Goal: Use online tool/utility: Utilize a website feature to perform a specific function

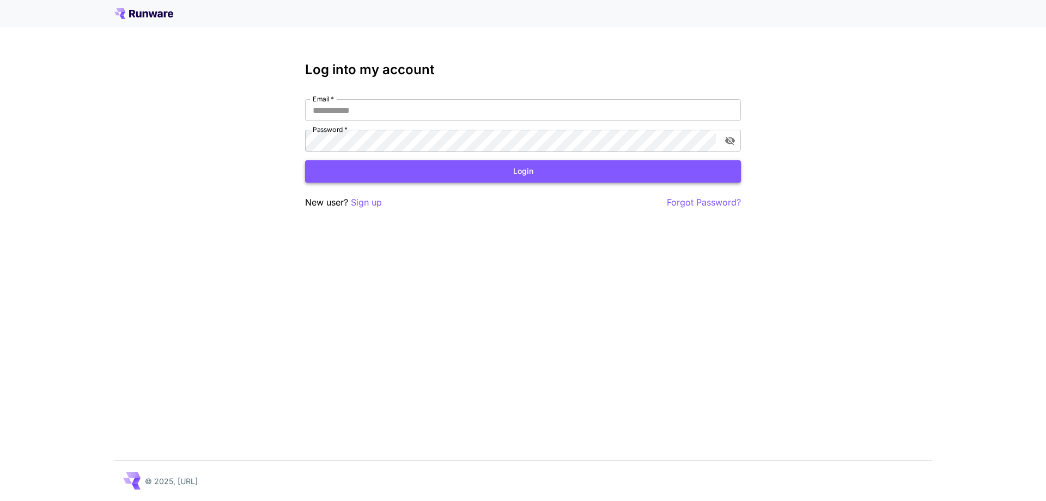
type input "**********"
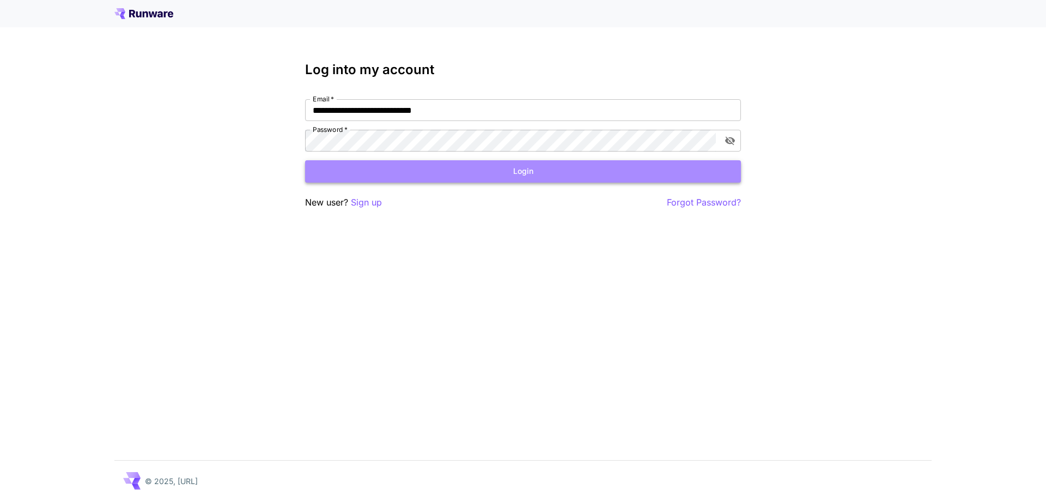
click at [464, 171] on button "Login" at bounding box center [523, 171] width 436 height 22
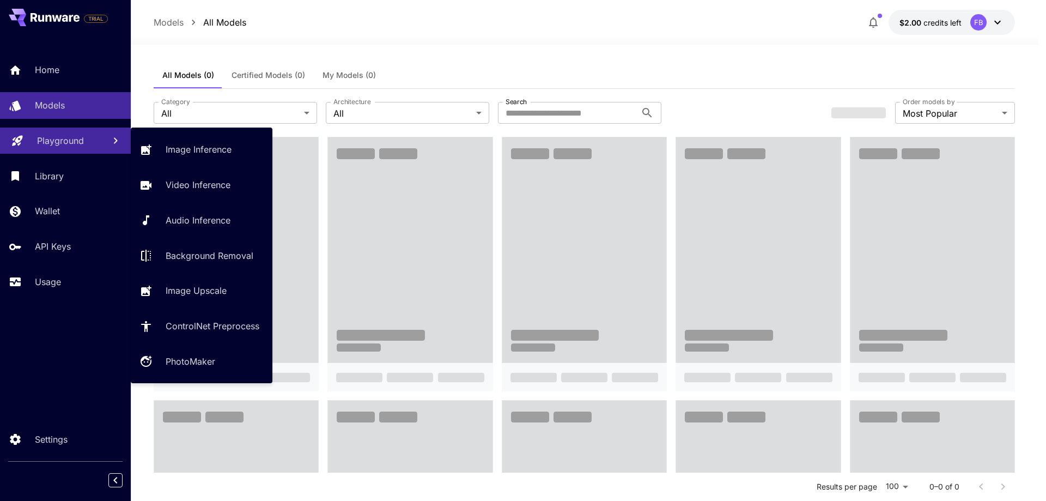
click at [103, 145] on link "Playground" at bounding box center [65, 140] width 131 height 27
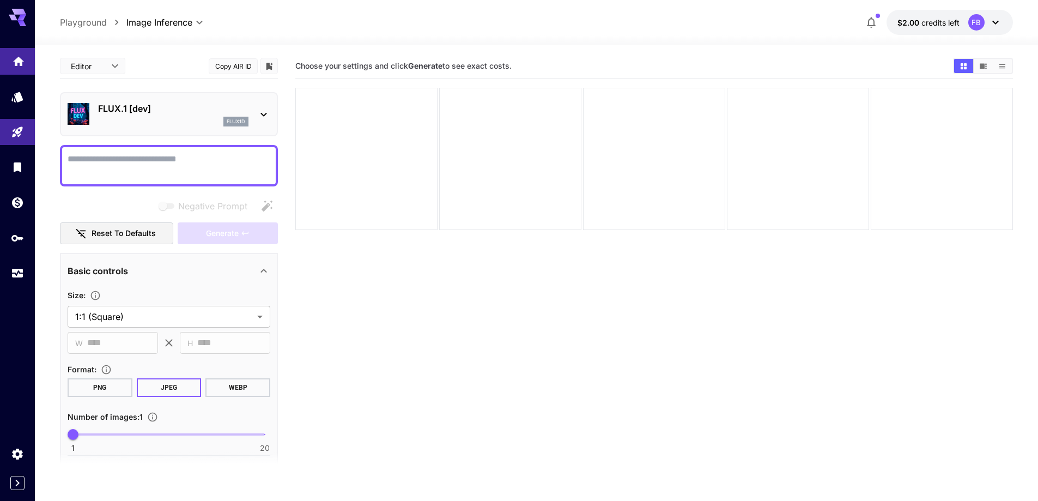
click at [4, 57] on link at bounding box center [17, 61] width 35 height 27
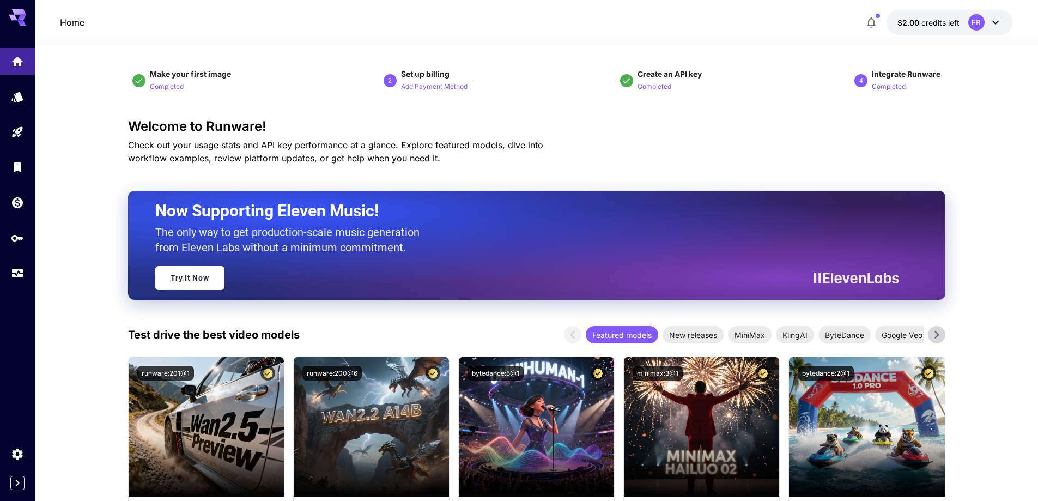
click at [1007, 23] on button "$2.00 credits left FB" at bounding box center [949, 22] width 126 height 25
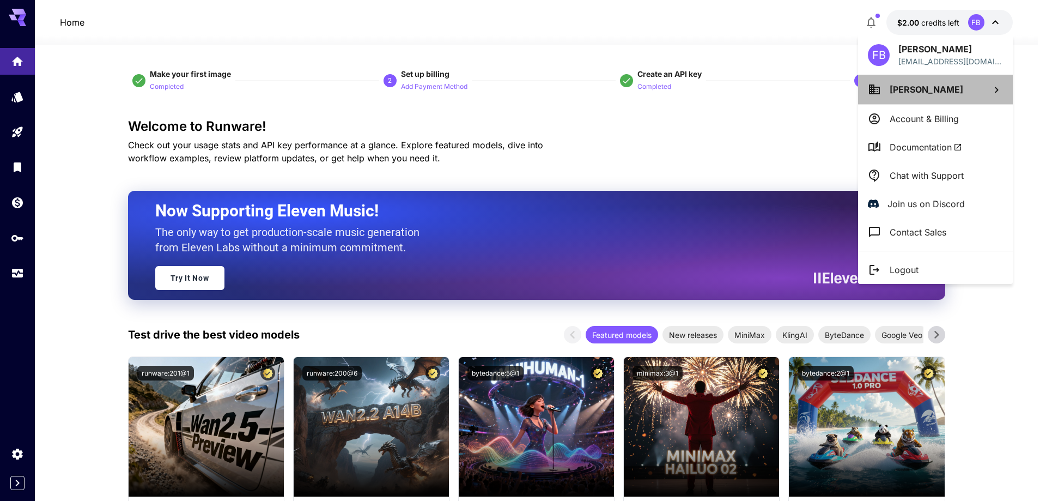
click at [939, 97] on li "[PERSON_NAME]" at bounding box center [935, 89] width 155 height 29
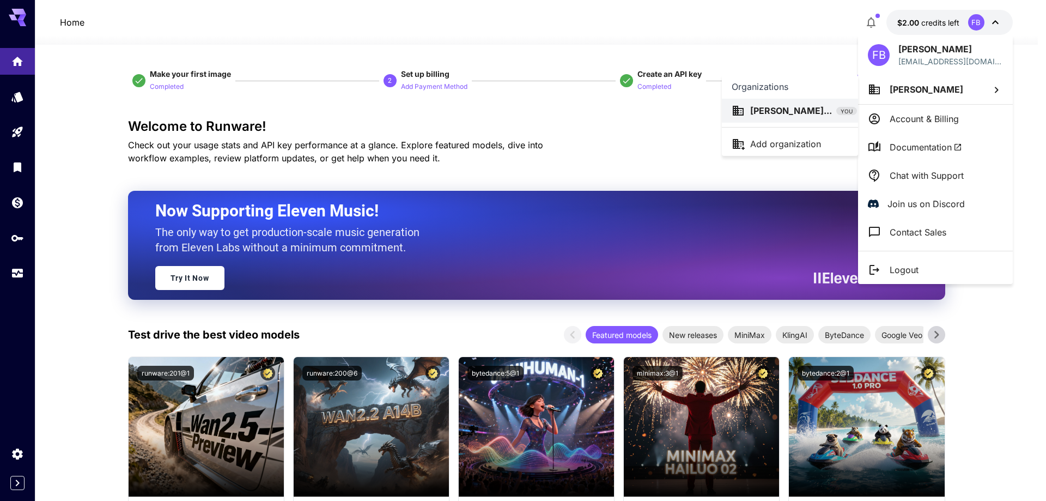
click at [944, 121] on div at bounding box center [523, 250] width 1046 height 501
click at [921, 121] on p "Account & Billing" at bounding box center [924, 118] width 69 height 13
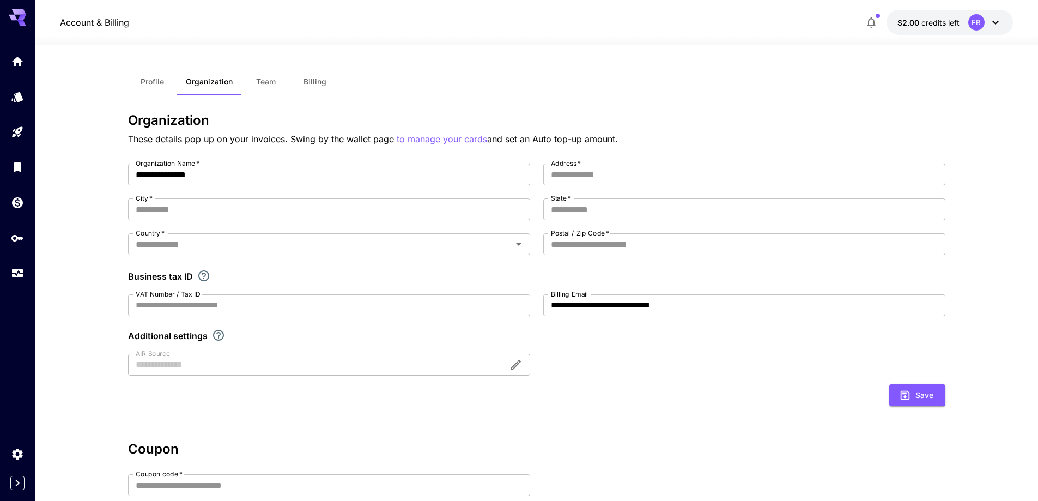
click at [319, 87] on button "Billing" at bounding box center [314, 82] width 49 height 26
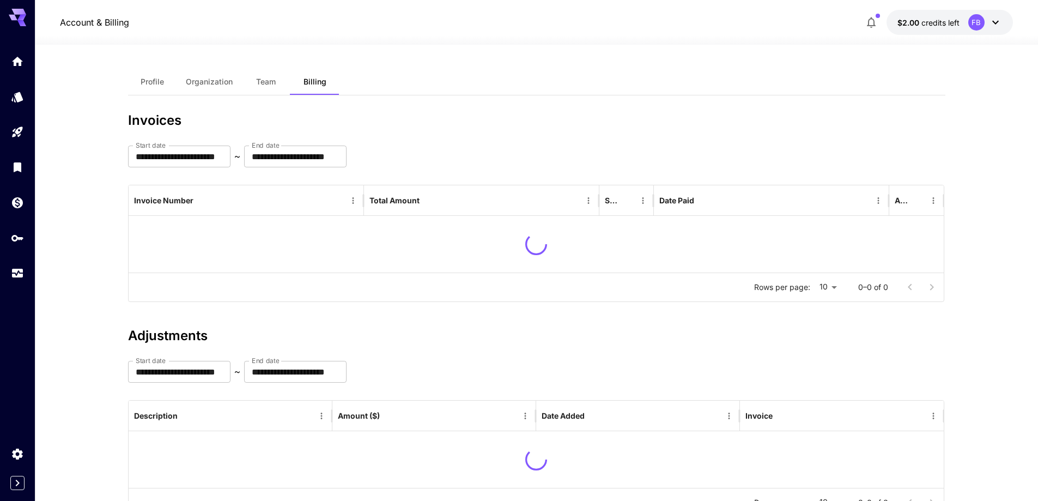
click at [279, 86] on button "Team" at bounding box center [265, 82] width 49 height 26
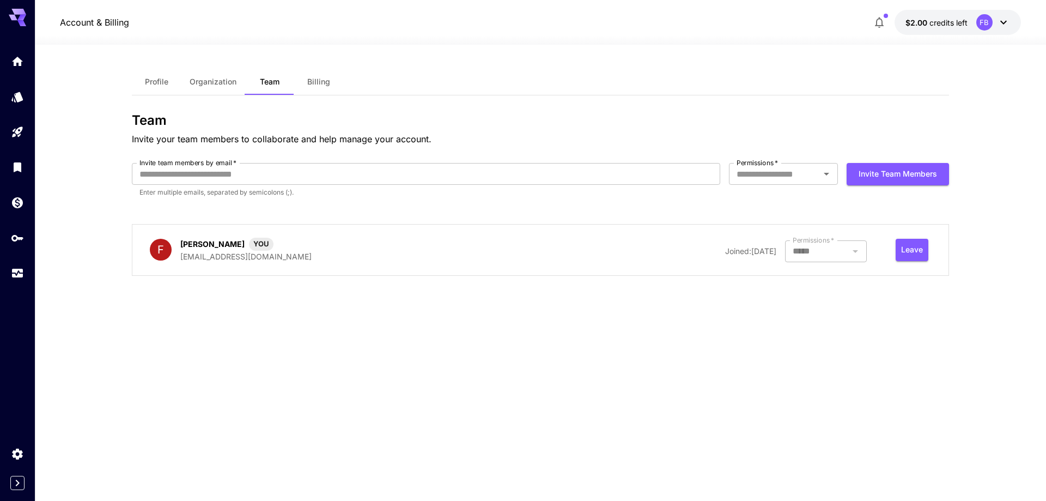
click at [224, 81] on span "Organization" at bounding box center [213, 82] width 47 height 10
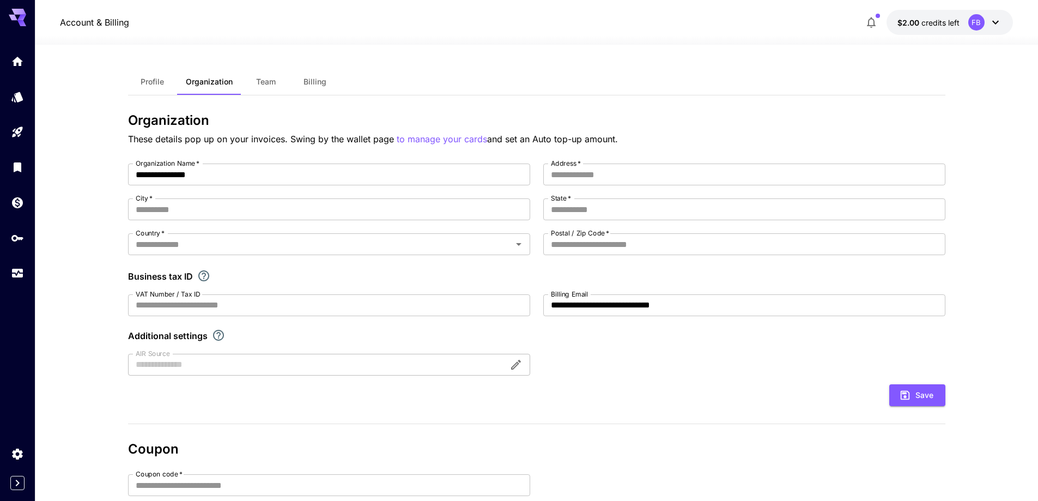
click at [164, 77] on span "Profile" at bounding box center [152, 82] width 23 height 10
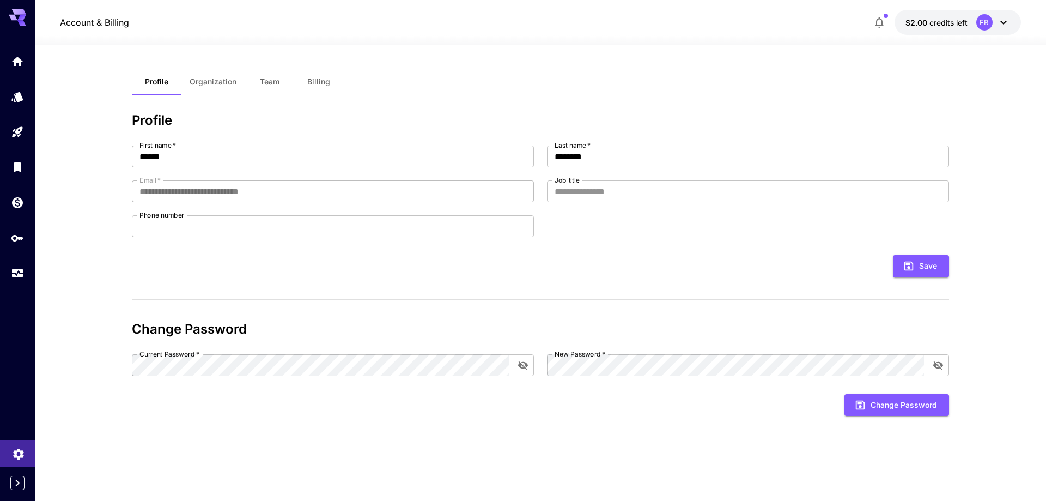
click at [17, 450] on icon "Settings" at bounding box center [18, 450] width 10 height 11
click at [972, 21] on button "$2.00 credits left FB" at bounding box center [958, 22] width 126 height 25
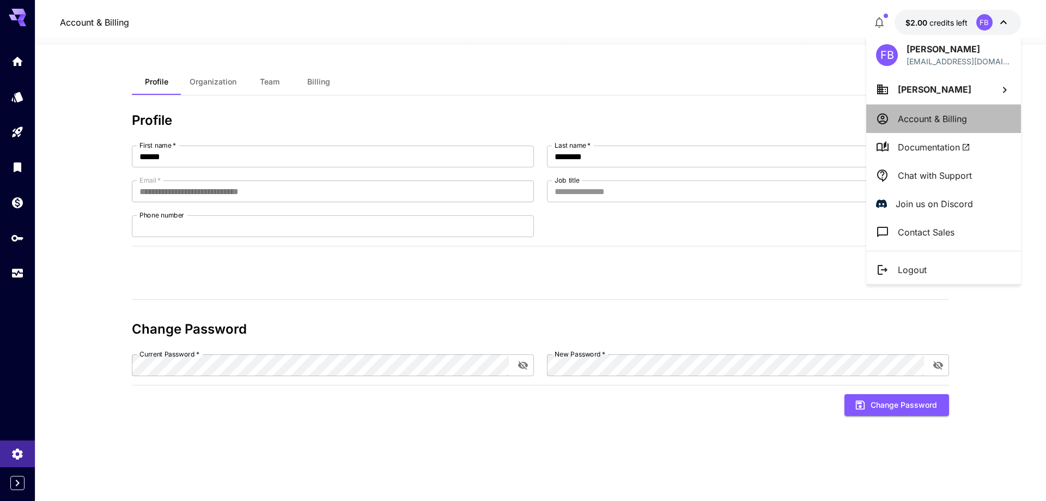
click at [922, 113] on p "Account & Billing" at bounding box center [932, 118] width 69 height 13
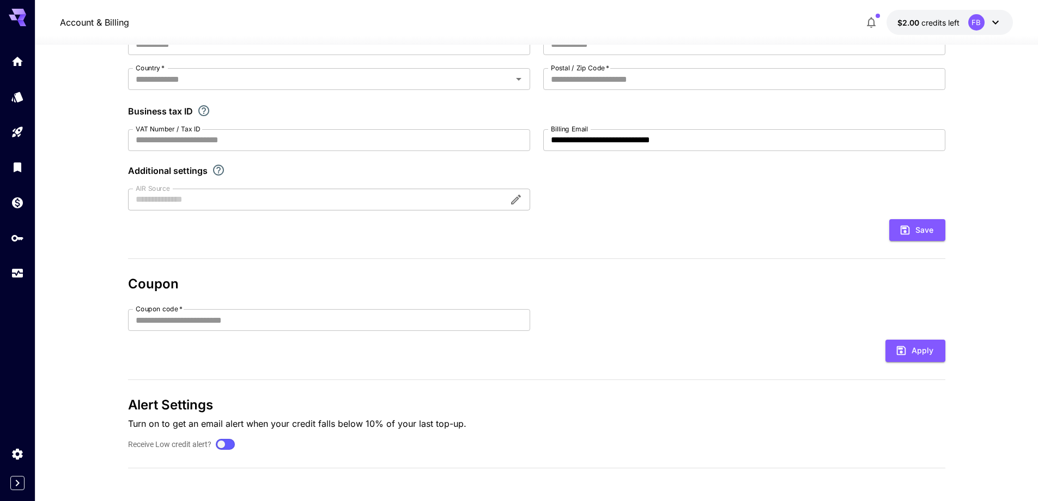
click at [99, 195] on section "**********" at bounding box center [536, 190] width 1003 height 621
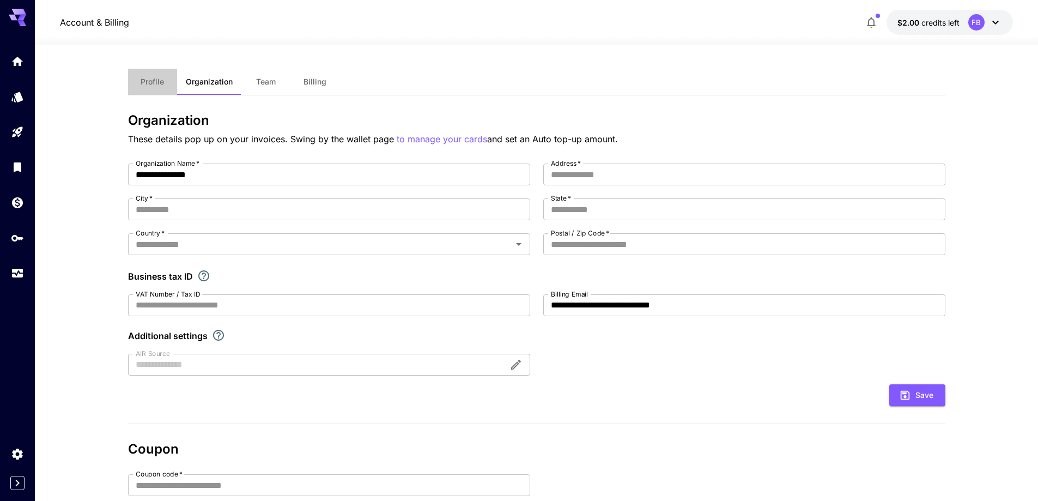
click at [148, 89] on button "Profile" at bounding box center [152, 82] width 49 height 26
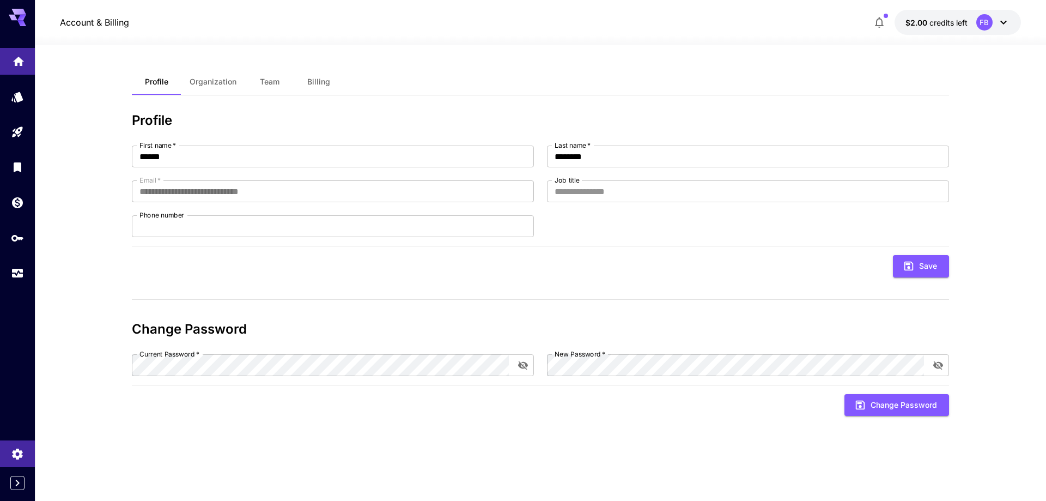
click at [6, 65] on link at bounding box center [17, 61] width 35 height 27
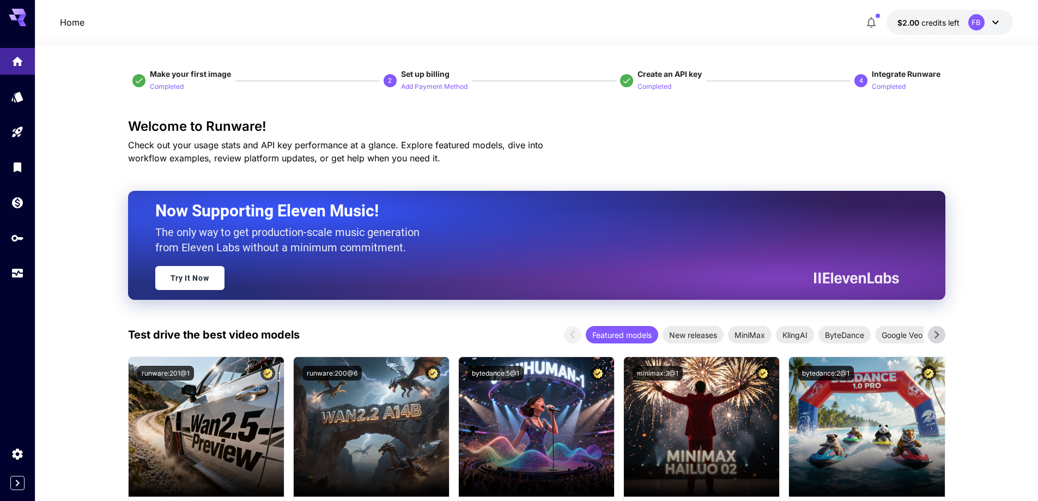
click at [651, 76] on span "Create an API key" at bounding box center [669, 73] width 64 height 9
click at [650, 86] on p "Completed" at bounding box center [654, 87] width 34 height 10
click at [642, 71] on span "Create an API key" at bounding box center [669, 73] width 64 height 9
click at [622, 81] on icon at bounding box center [627, 81] width 10 height 10
drag, startPoint x: 538, startPoint y: 77, endPoint x: 519, endPoint y: 79, distance: 19.1
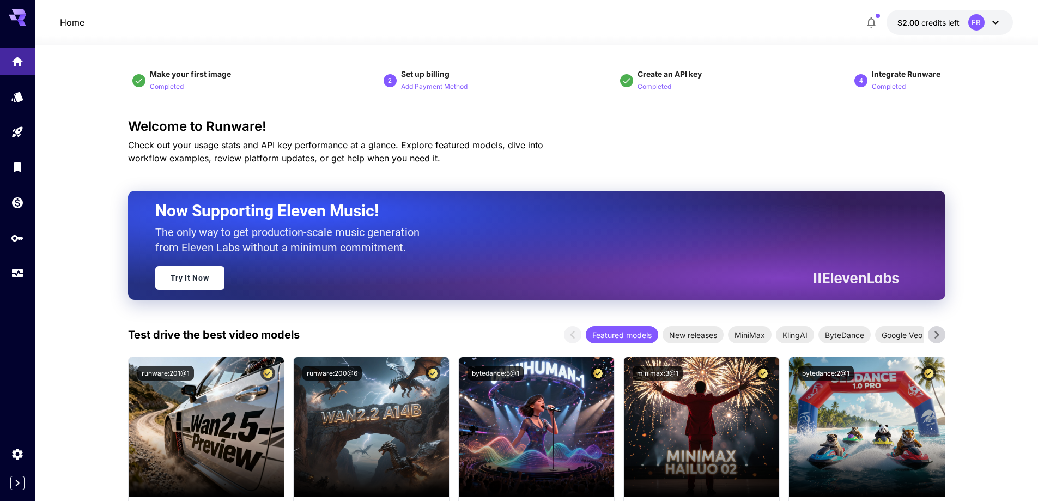
click at [537, 77] on div "Make your first image Completed 2 Set up billing Add Payment Method Create an A…" at bounding box center [536, 81] width 817 height 24
click at [674, 70] on span "Create an API key" at bounding box center [669, 73] width 64 height 9
click at [981, 19] on div "FB" at bounding box center [976, 22] width 16 height 16
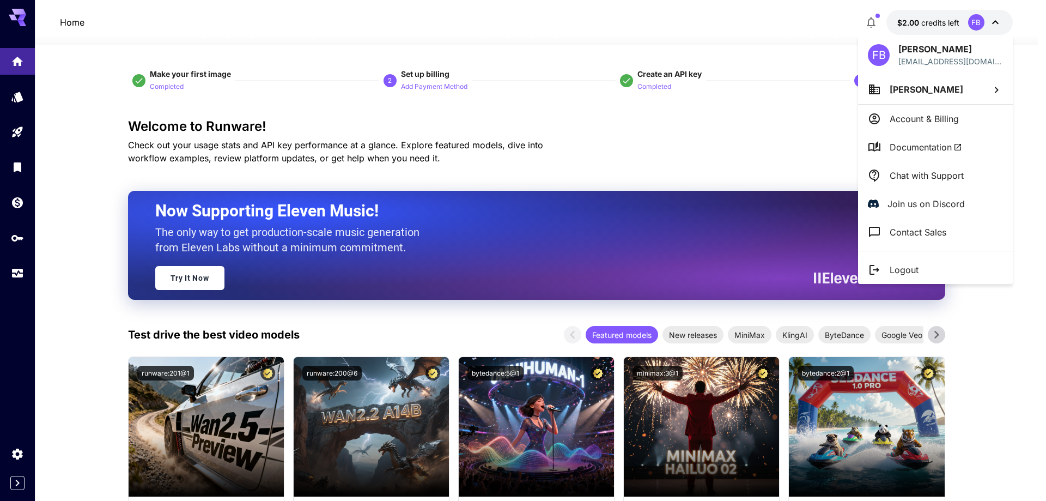
click at [901, 89] on span "[PERSON_NAME]" at bounding box center [927, 89] width 74 height 11
click at [774, 111] on p "Furkan Beydemi..." at bounding box center [791, 110] width 82 height 13
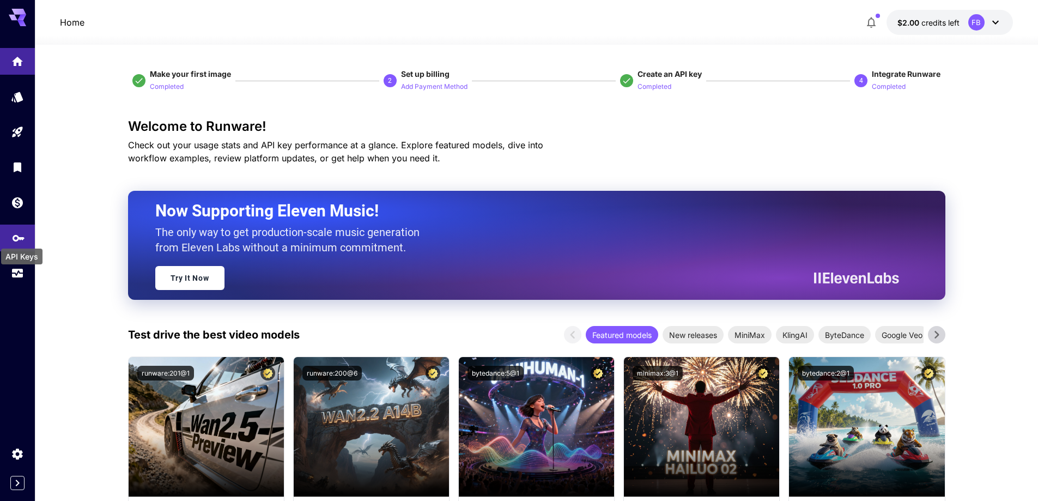
click at [17, 235] on icon "API Keys" at bounding box center [19, 234] width 12 height 7
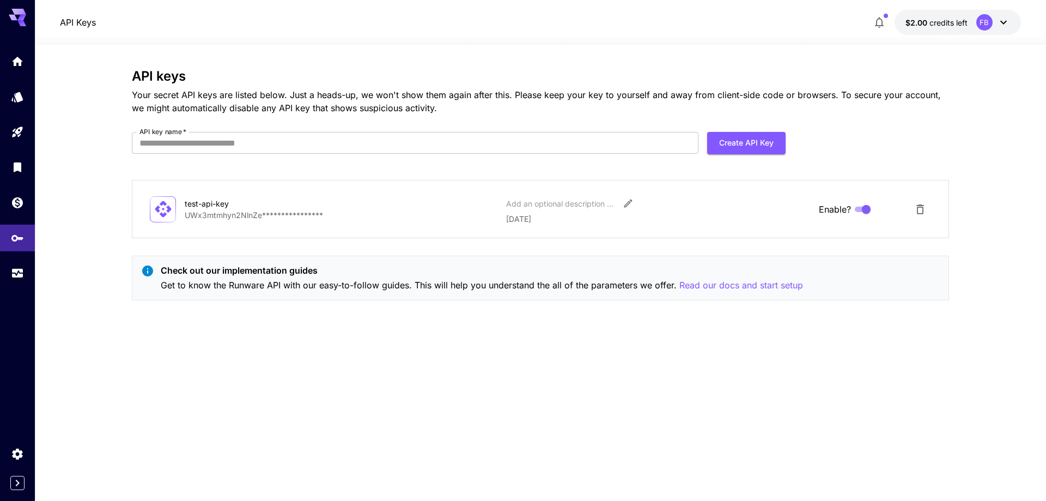
click at [209, 219] on p "**********" at bounding box center [341, 214] width 313 height 11
click at [628, 201] on icon "Edit" at bounding box center [628, 203] width 11 height 11
click at [924, 209] on icon "Delete API Key" at bounding box center [920, 209] width 13 height 13
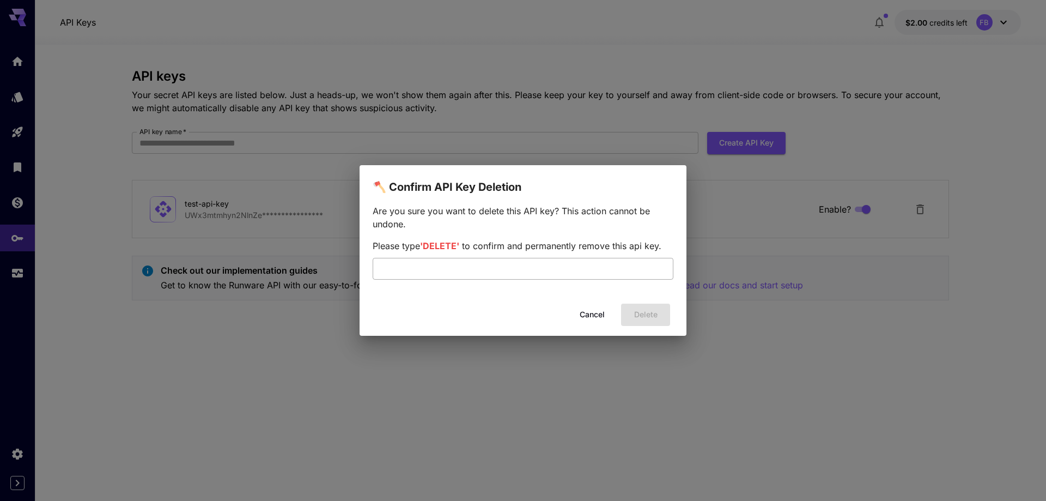
click at [542, 264] on input "text" at bounding box center [523, 269] width 301 height 22
type input "******"
click at [644, 312] on button "Delete" at bounding box center [645, 314] width 49 height 22
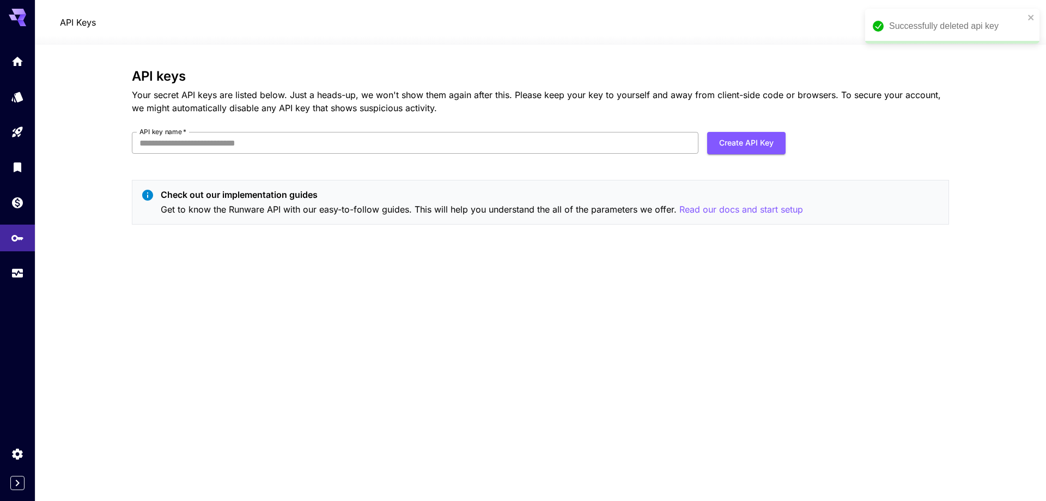
click at [574, 138] on input "API key name   *" at bounding box center [415, 143] width 567 height 22
type input "*******"
click at [727, 149] on button "Create API Key" at bounding box center [746, 143] width 78 height 22
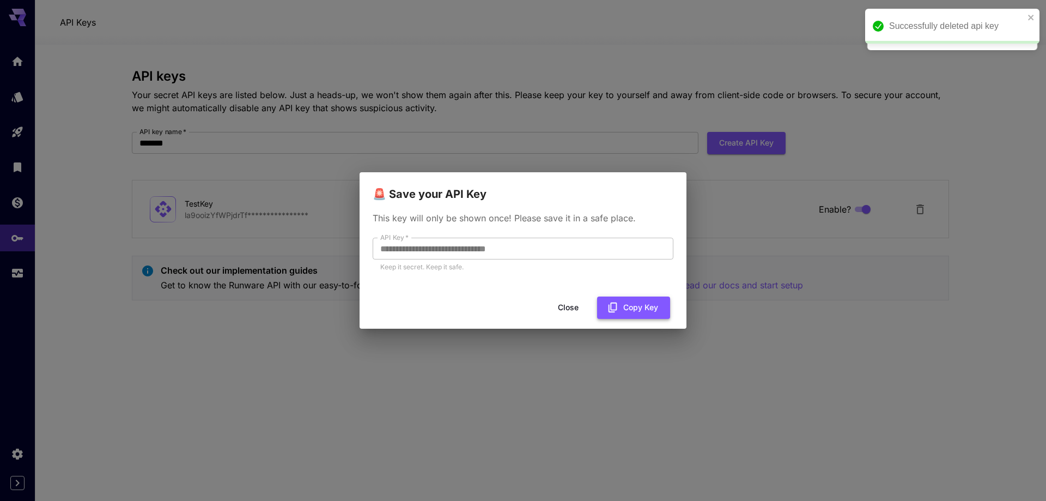
click at [639, 313] on button "Copy Key" at bounding box center [633, 307] width 73 height 22
click at [586, 309] on button "Close" at bounding box center [576, 307] width 49 height 22
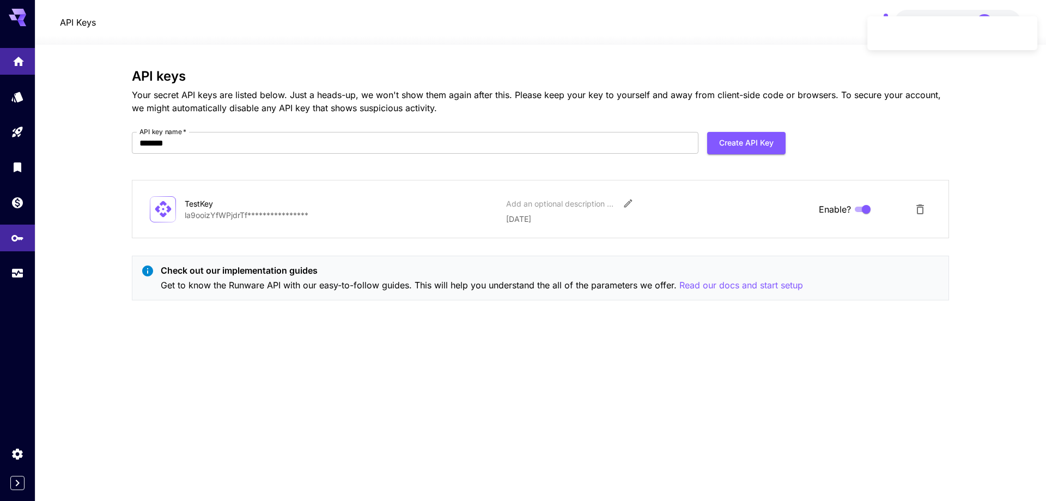
click at [31, 65] on link at bounding box center [17, 61] width 35 height 27
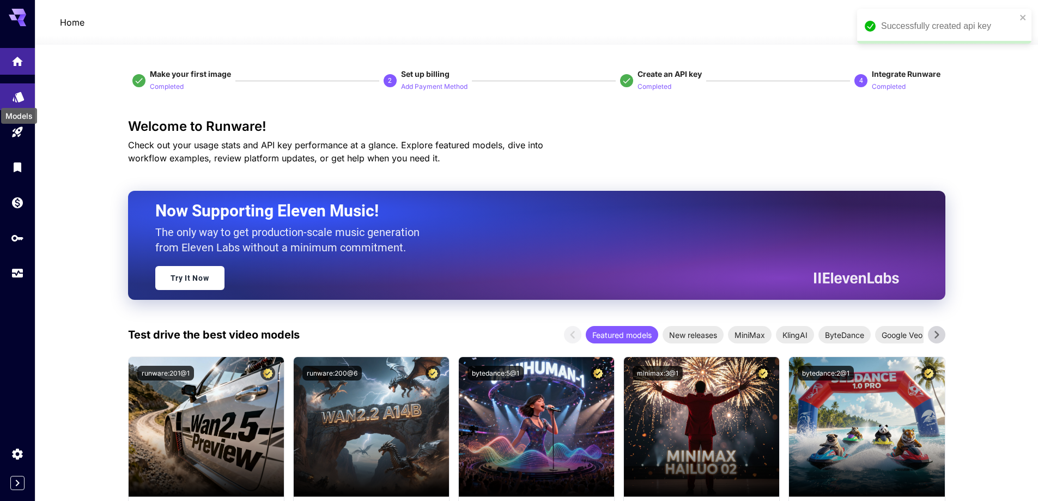
click at [21, 96] on icon "Models" at bounding box center [18, 93] width 11 height 10
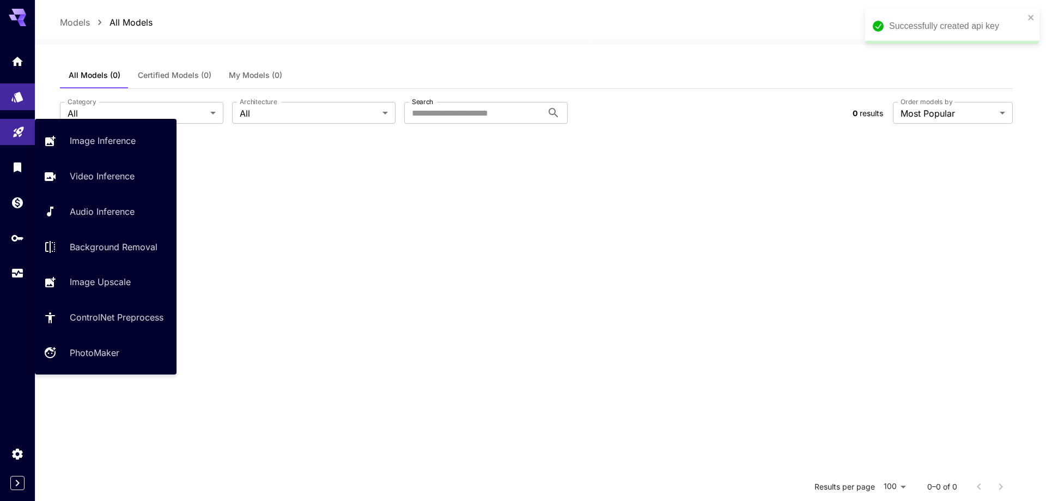
click at [23, 141] on link at bounding box center [17, 132] width 35 height 27
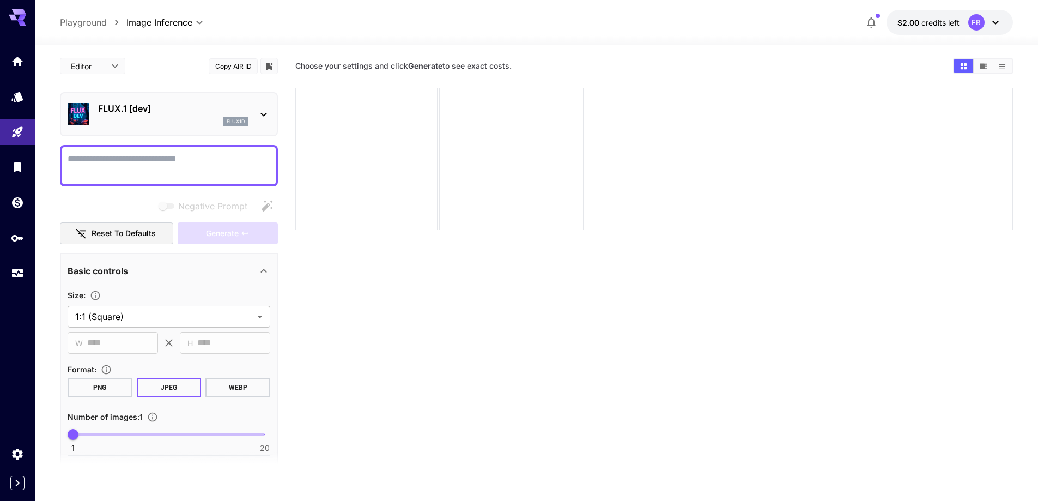
click at [897, 22] on button "$2.00 credits left FB" at bounding box center [949, 22] width 126 height 25
click at [962, 22] on button "$2.00 credits left FB" at bounding box center [949, 22] width 126 height 25
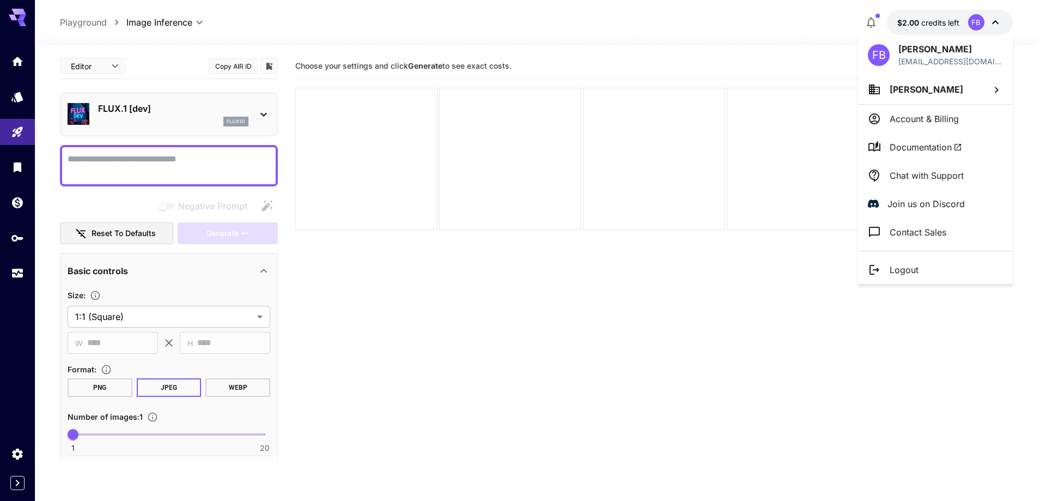
click at [22, 137] on div at bounding box center [523, 250] width 1046 height 501
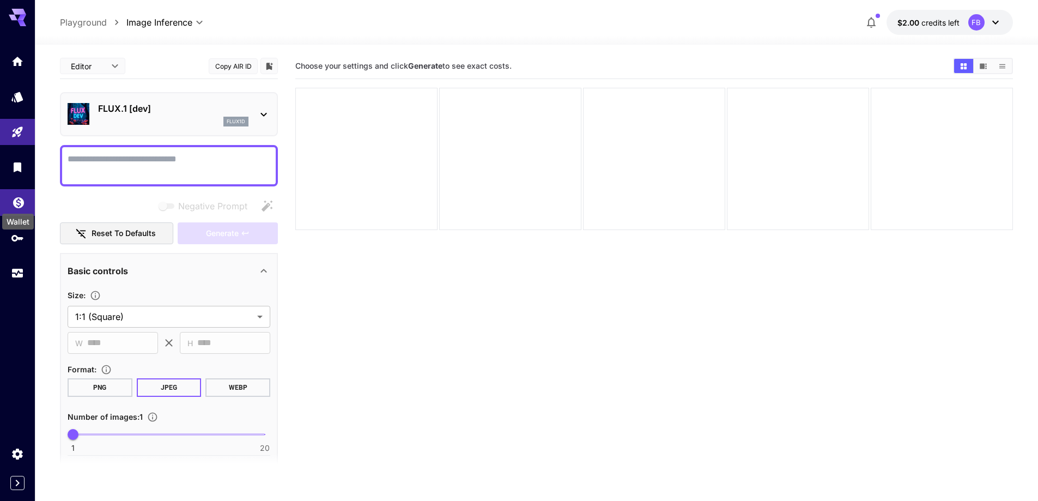
click at [14, 205] on icon "Wallet" at bounding box center [18, 200] width 13 height 13
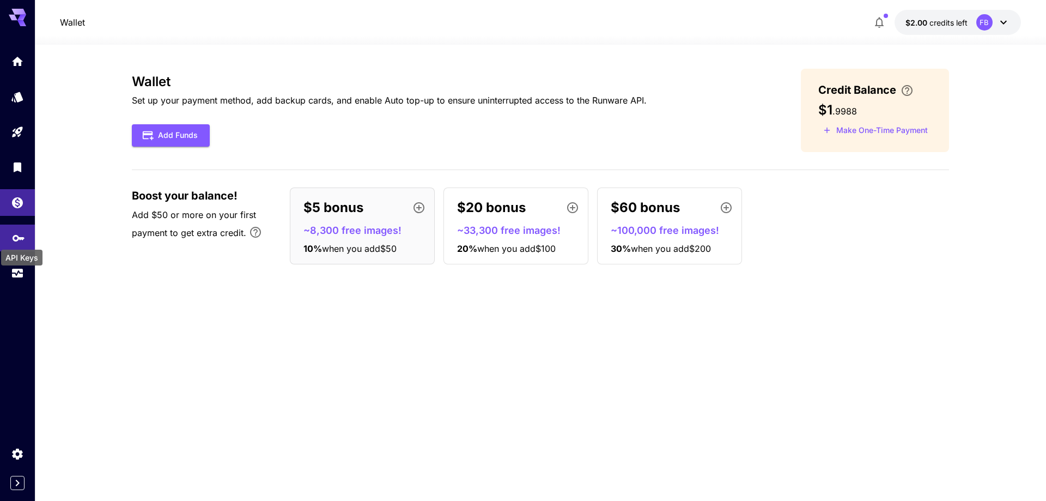
click at [19, 232] on icon "API Keys" at bounding box center [18, 235] width 13 height 13
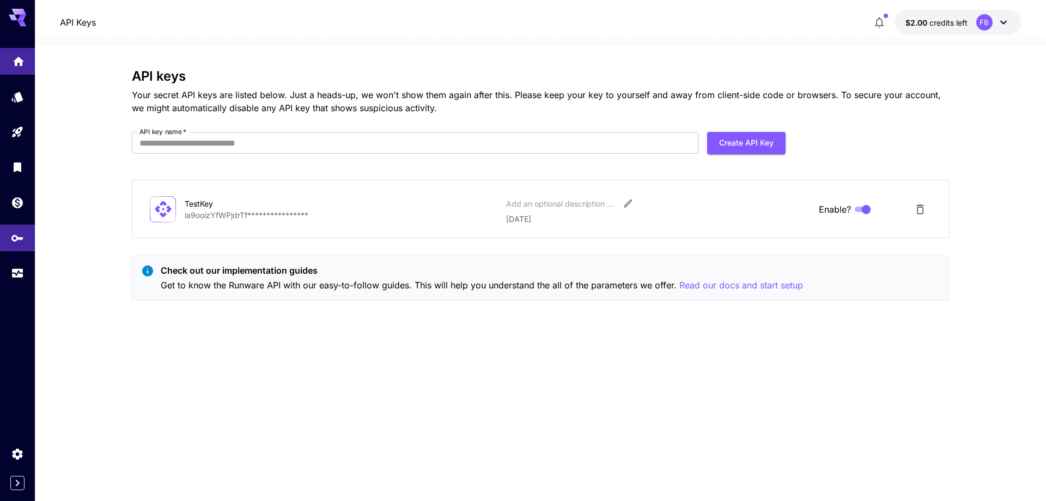
click at [27, 65] on link at bounding box center [17, 61] width 35 height 27
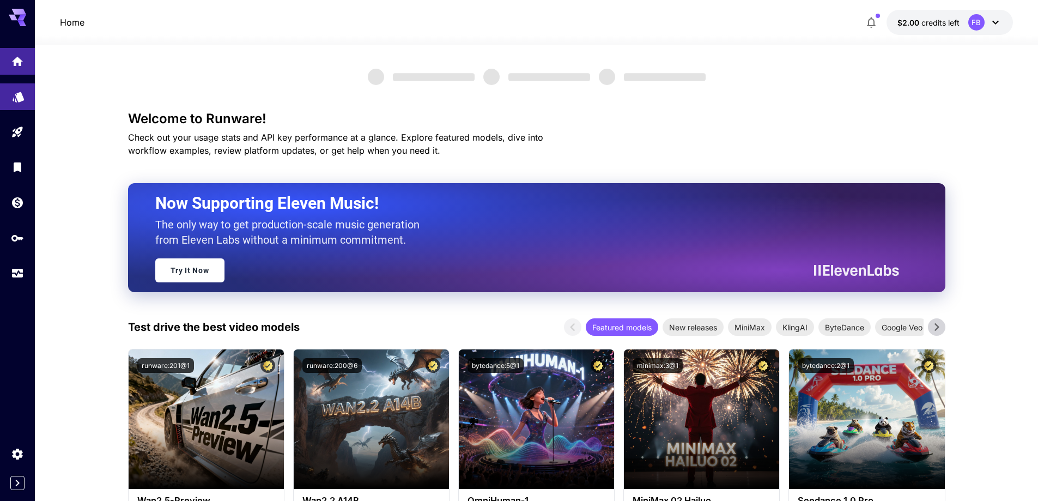
click at [22, 93] on icon "Models" at bounding box center [18, 93] width 13 height 13
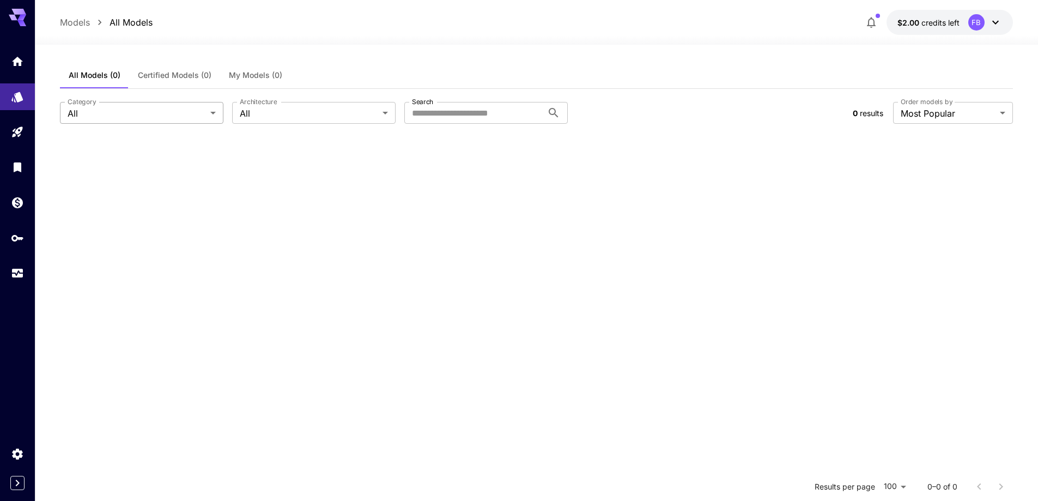
click at [161, 114] on body "**********" at bounding box center [519, 349] width 1038 height 698
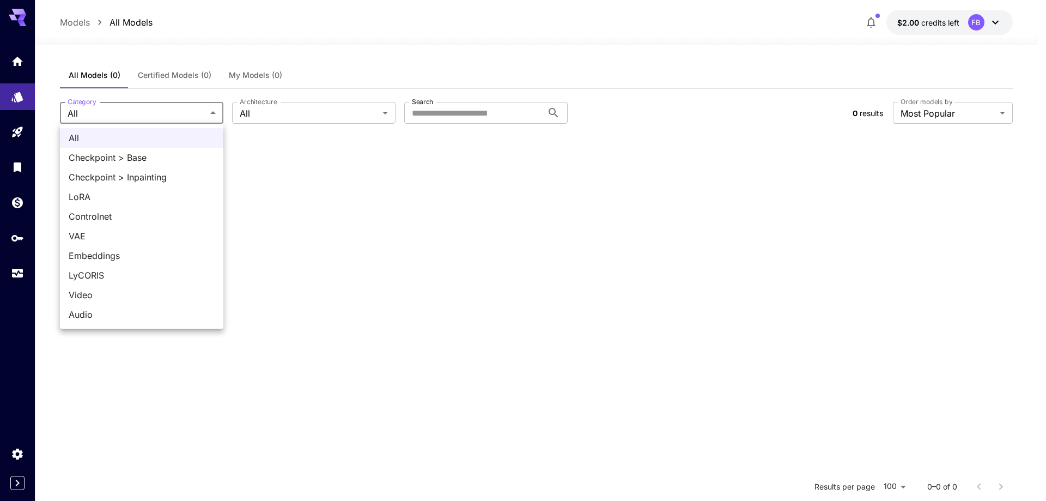
click at [263, 112] on div at bounding box center [523, 250] width 1046 height 501
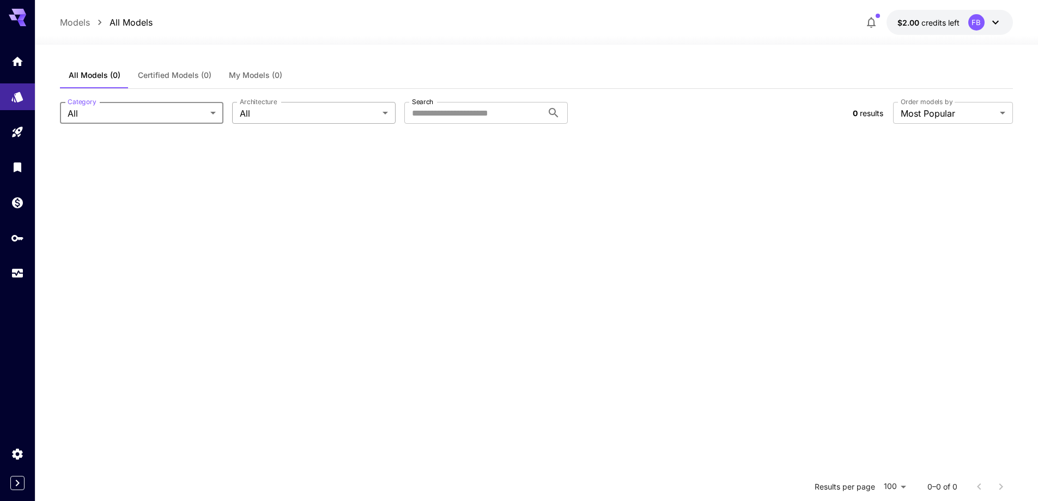
click at [294, 105] on body "**********" at bounding box center [519, 349] width 1038 height 698
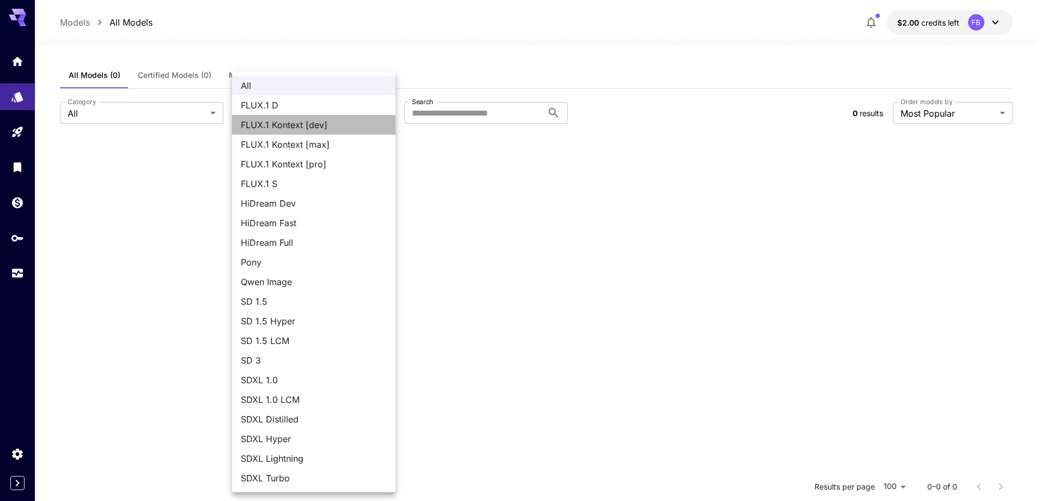
click at [279, 126] on span "FLUX.1 Kontext [dev]" at bounding box center [314, 124] width 146 height 13
type input "**********"
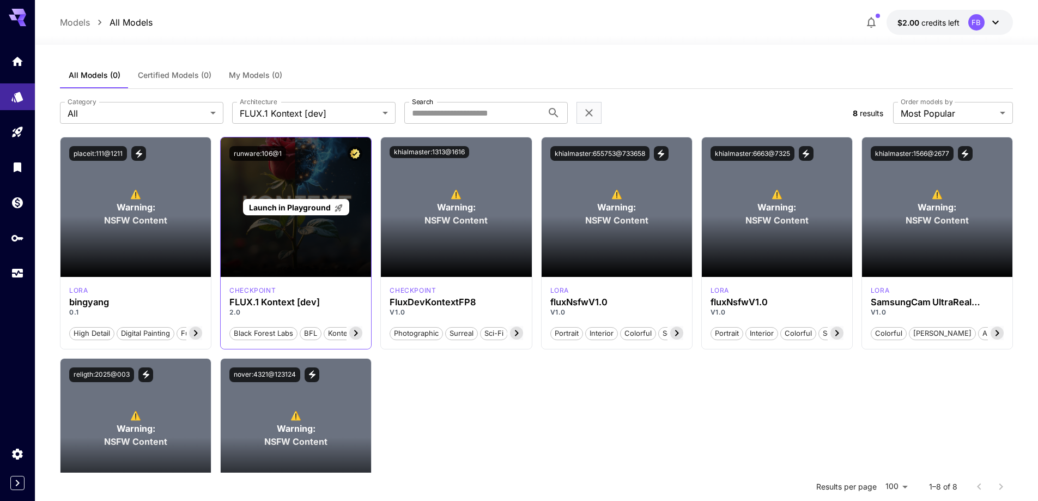
click at [305, 208] on span "Launch in Playground" at bounding box center [290, 207] width 82 height 9
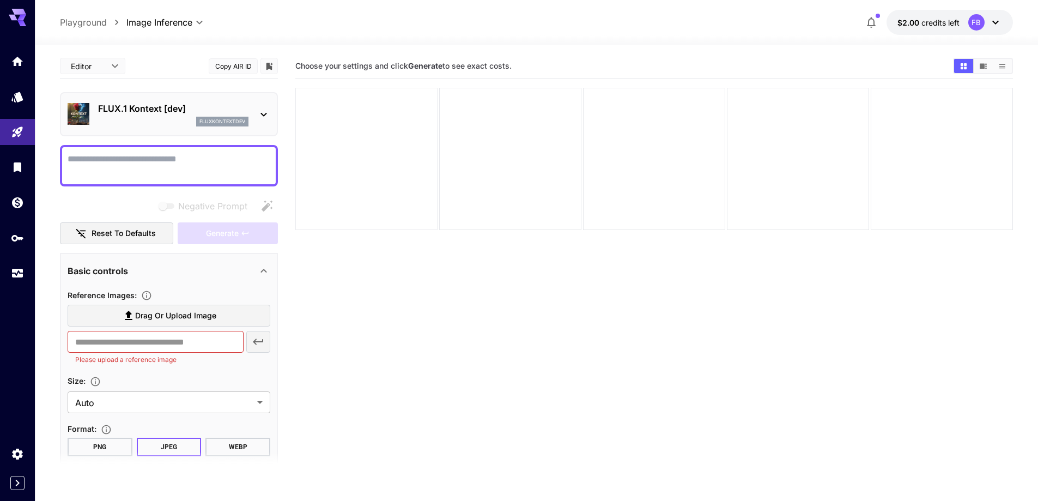
click at [399, 125] on div at bounding box center [366, 159] width 142 height 142
